Goal: Book appointment/travel/reservation

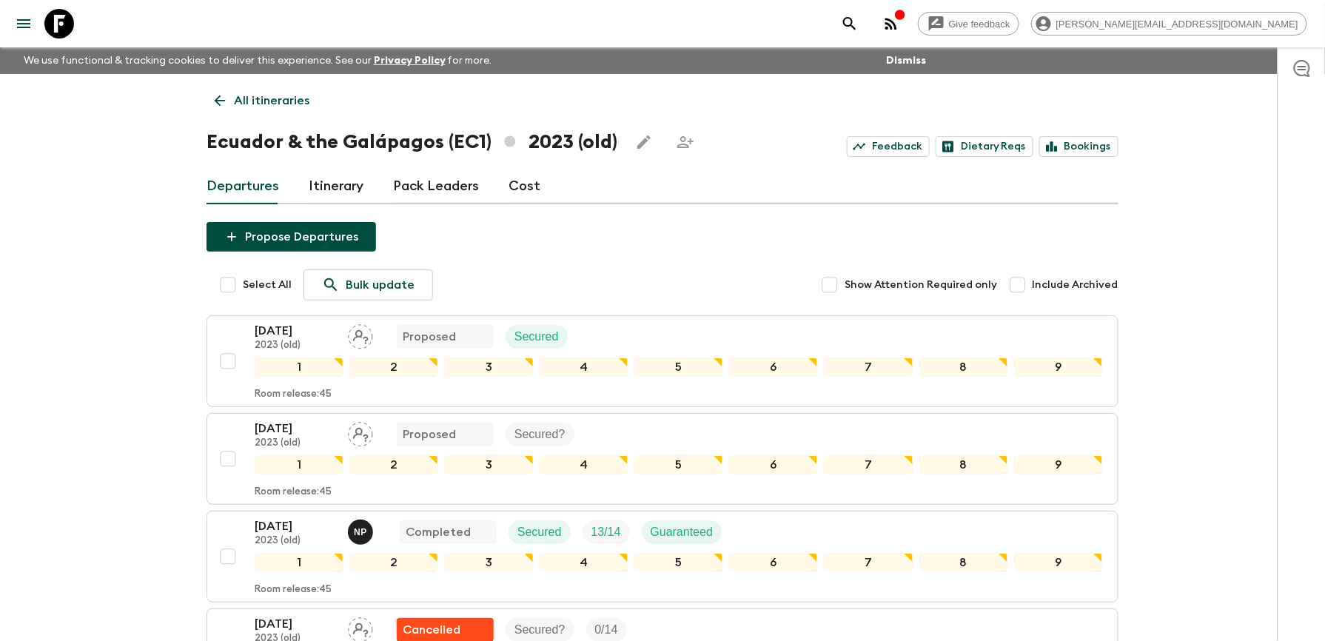
click at [294, 93] on p "All itineraries" at bounding box center [271, 101] width 75 height 18
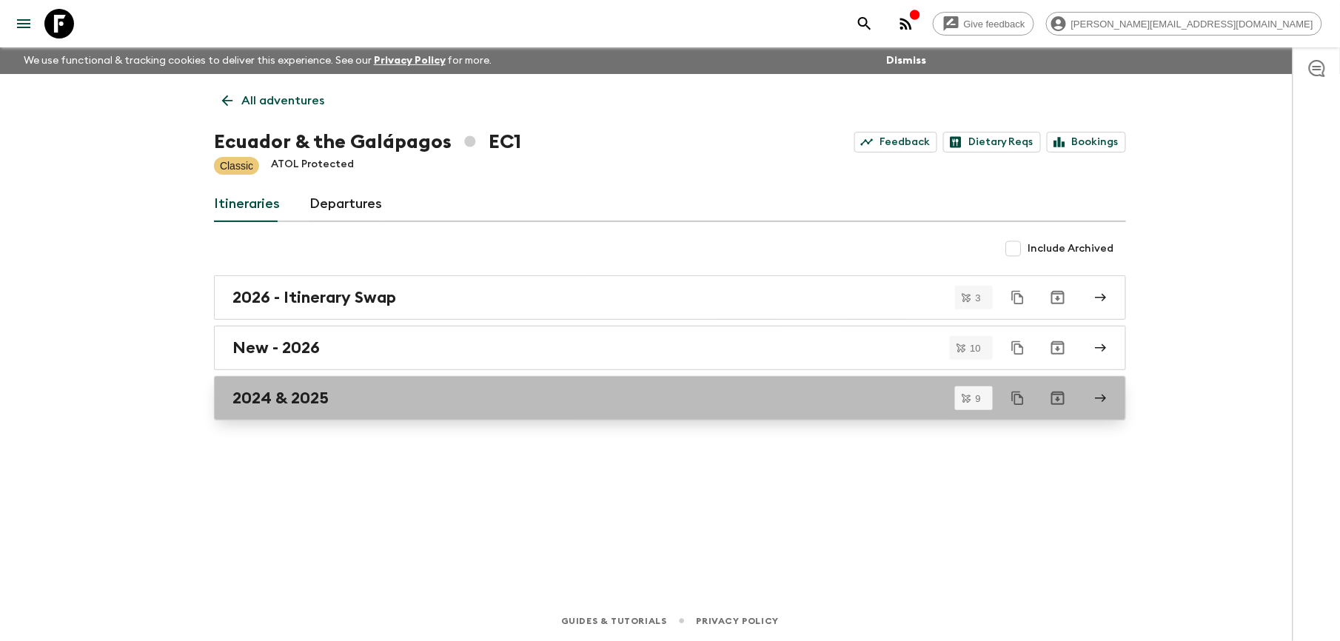
click at [324, 391] on h2 "2024 & 2025" at bounding box center [280, 398] width 96 height 19
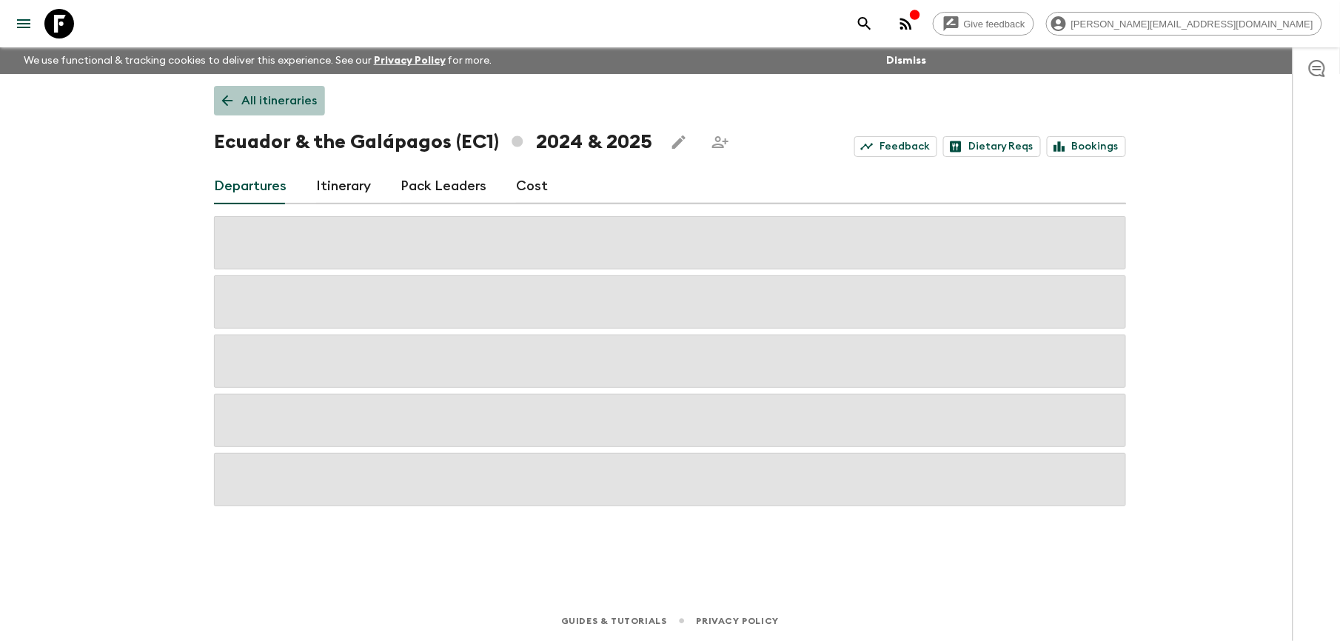
click at [255, 99] on p "All itineraries" at bounding box center [278, 101] width 75 height 18
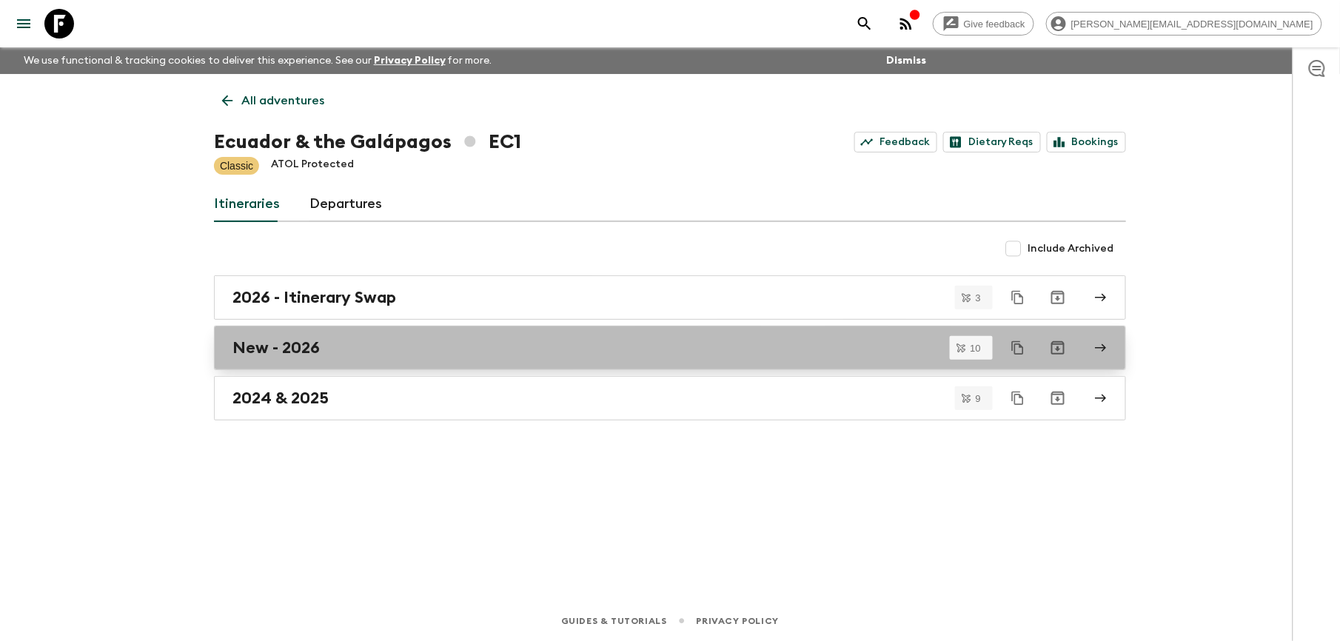
click at [306, 341] on h2 "New - 2026" at bounding box center [275, 347] width 87 height 19
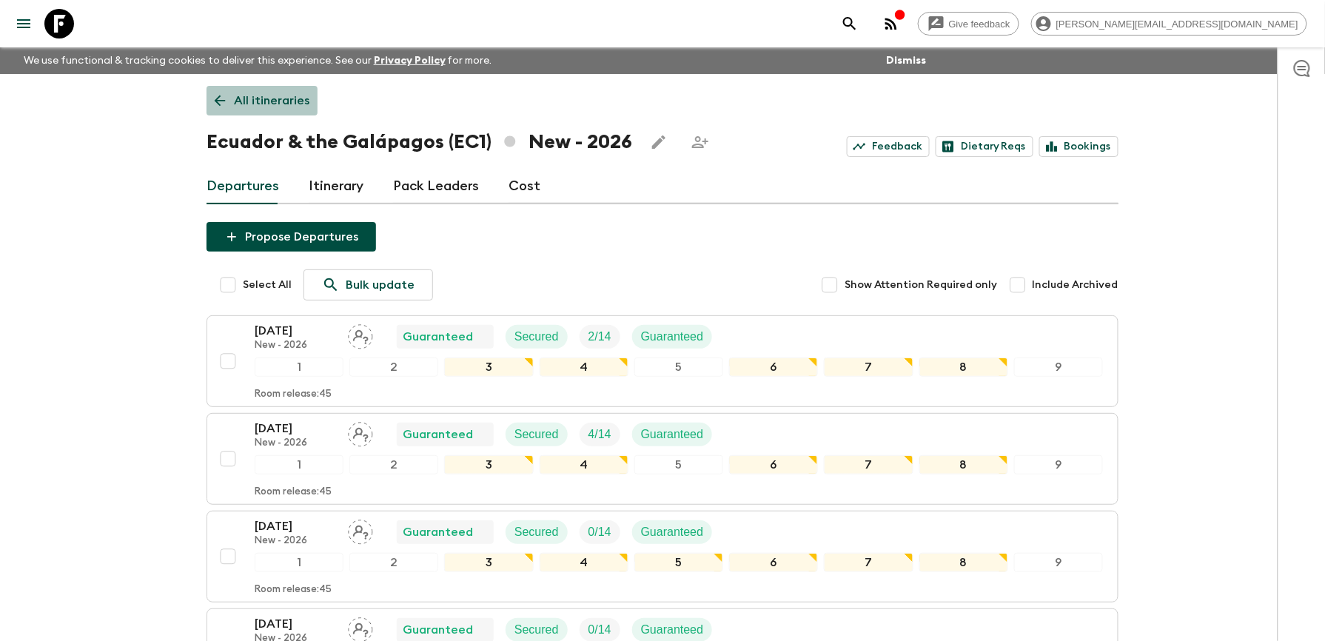
click at [253, 92] on p "All itineraries" at bounding box center [271, 101] width 75 height 18
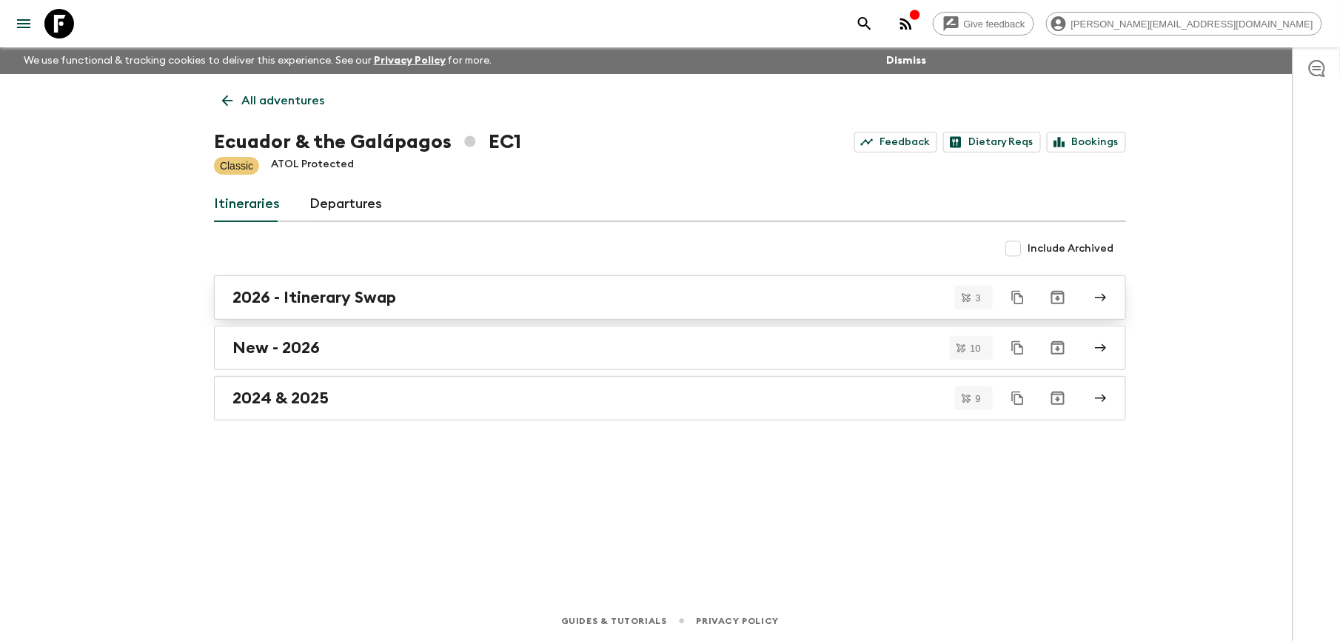
click at [329, 297] on h2 "2026 - Itinerary Swap" at bounding box center [314, 297] width 164 height 19
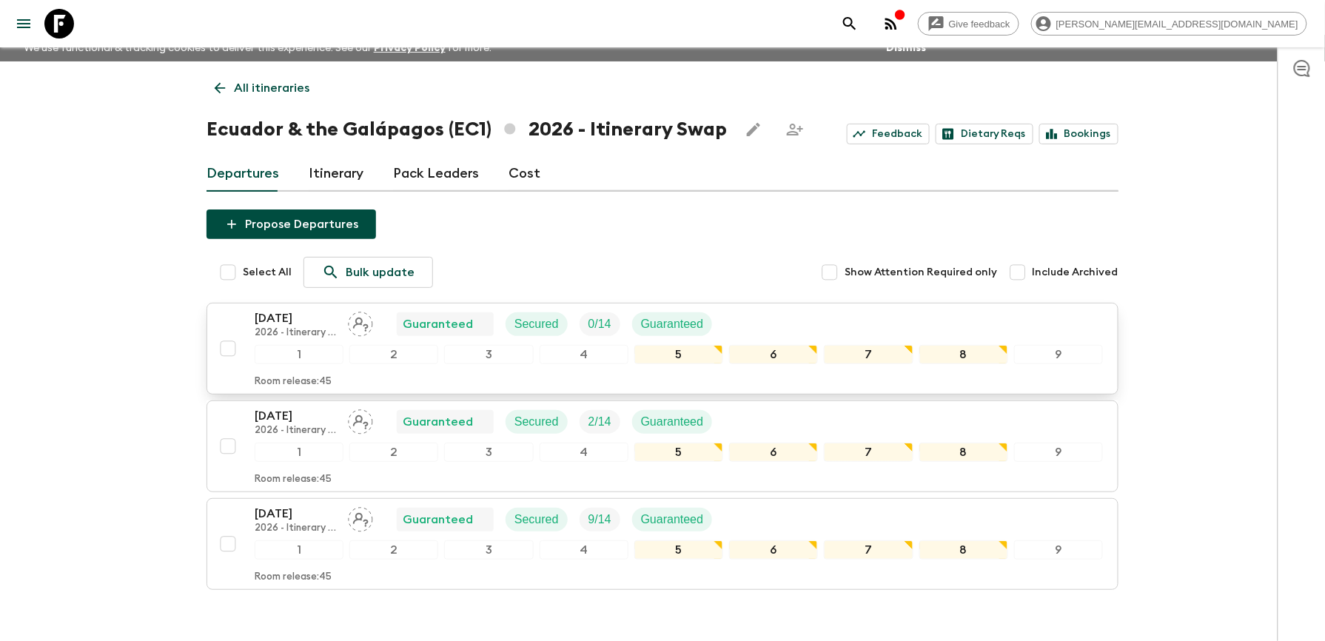
scroll to position [98, 0]
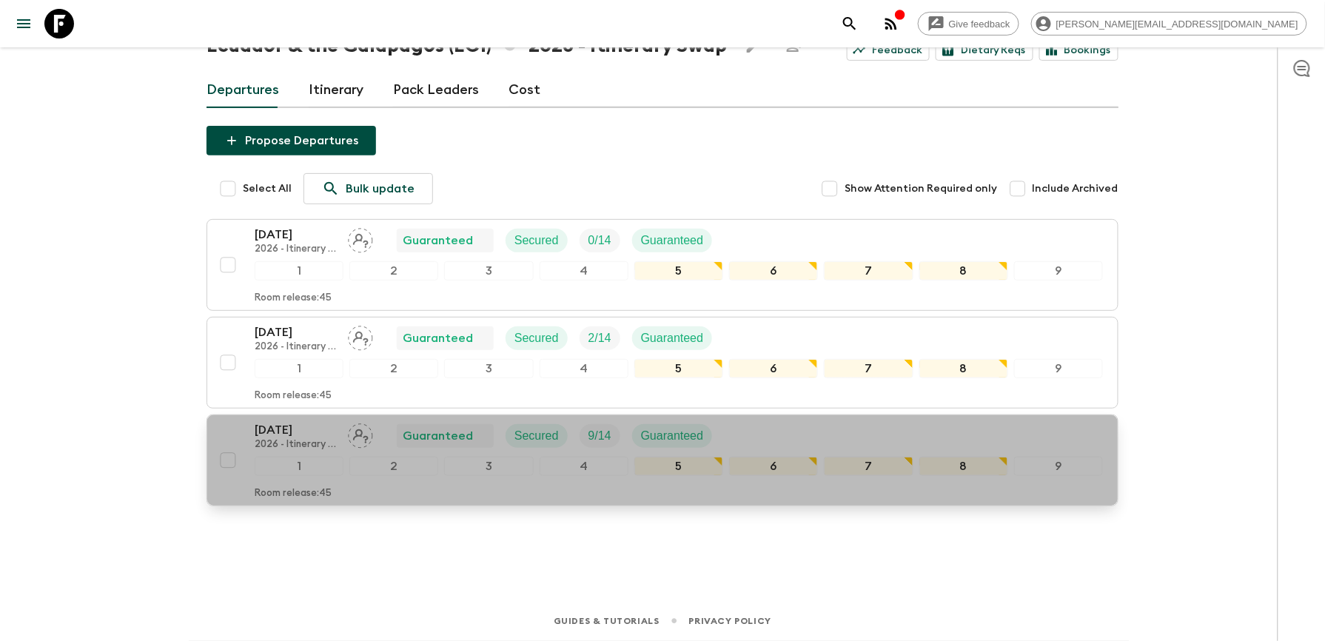
click at [305, 435] on p "[DATE]" at bounding box center [295, 430] width 81 height 18
